Goal: Information Seeking & Learning: Learn about a topic

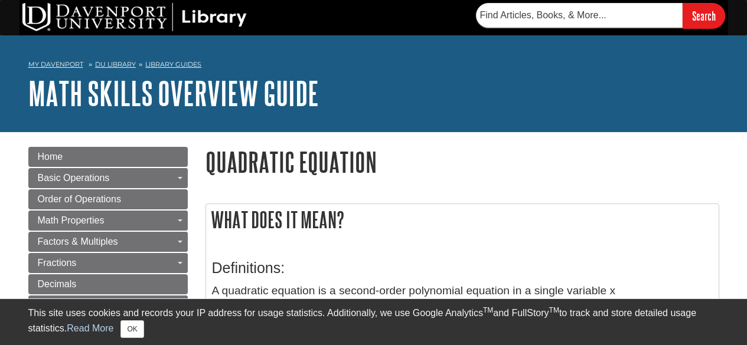
scroll to position [96, 0]
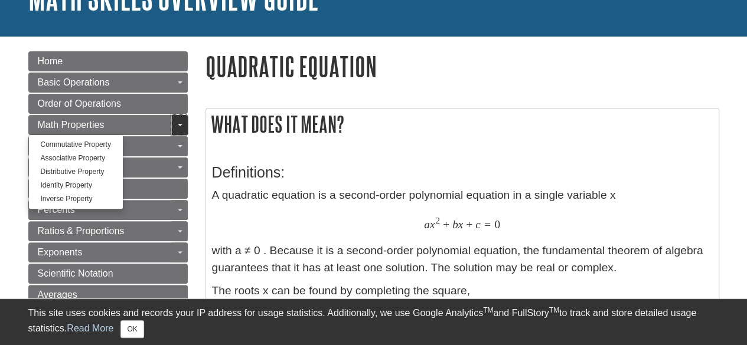
click at [178, 121] on link "Toggle Dropdown" at bounding box center [179, 125] width 17 height 20
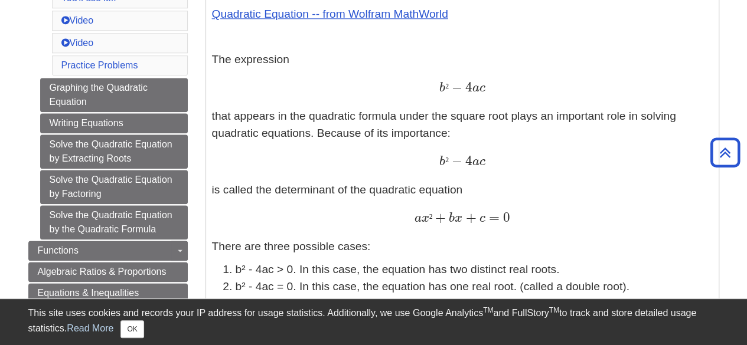
scroll to position [633, 0]
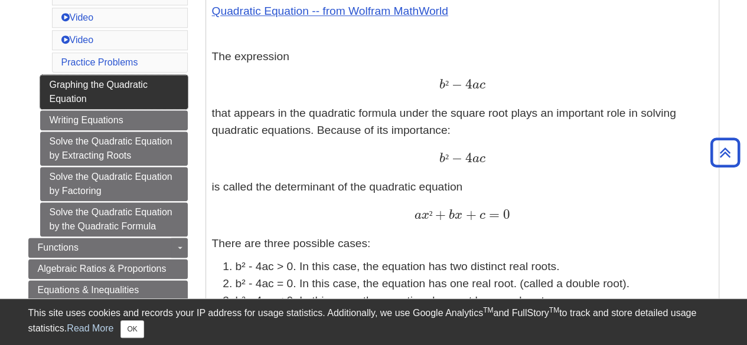
click at [135, 75] on link "Graphing the Quadratic Equation" at bounding box center [114, 92] width 148 height 34
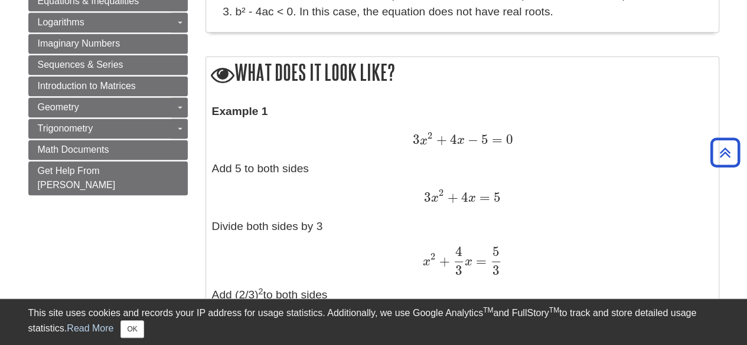
scroll to position [870, 0]
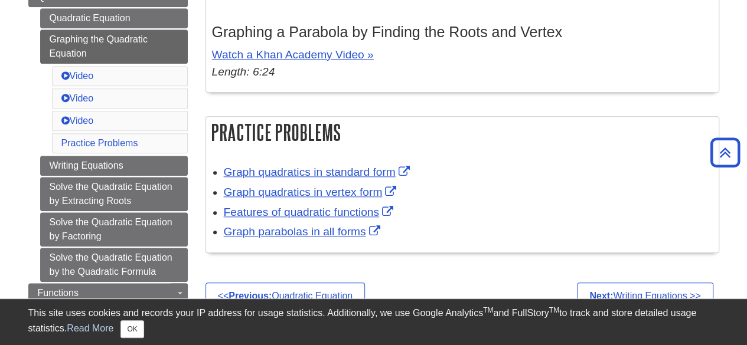
scroll to position [544, 0]
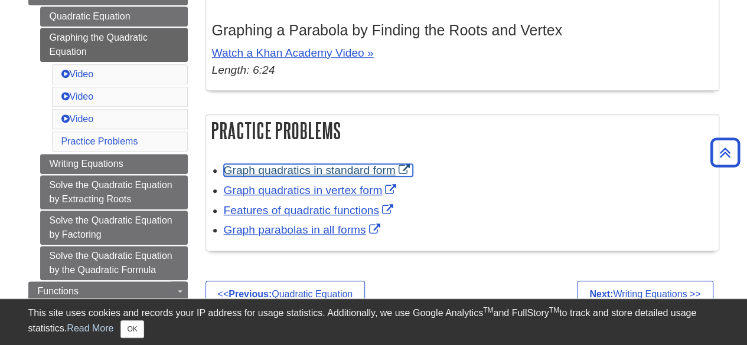
click at [367, 170] on link "Graph quadratics in standard form" at bounding box center [318, 170] width 189 height 12
